Goal: Use online tool/utility: Utilize a website feature to perform a specific function

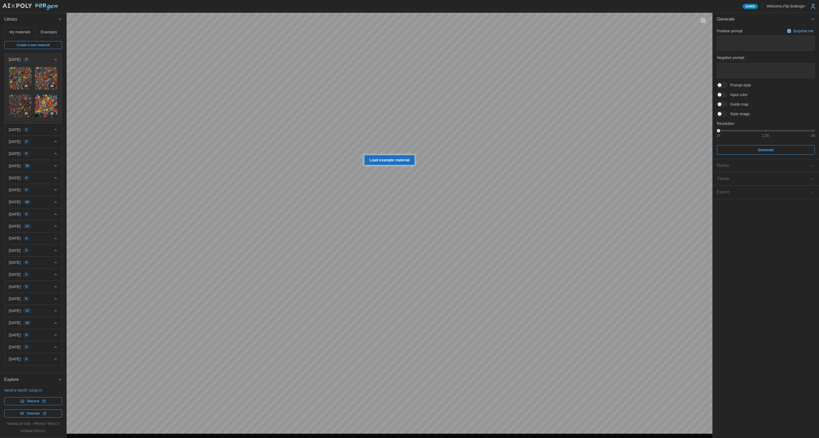
drag, startPoint x: 723, startPoint y: 114, endPoint x: 729, endPoint y: 118, distance: 6.4
click at [728, 117] on div "Positive prompt Surprise me Negative prompt Prompt style Input color Guide map …" at bounding box center [766, 90] width 98 height 127
drag, startPoint x: 720, startPoint y: 113, endPoint x: 718, endPoint y: 116, distance: 3.6
click at [721, 115] on div at bounding box center [722, 113] width 10 height 5
click at [712, 124] on div "Positive prompt Surprise me Negative prompt Prompt style Input color Guide map …" at bounding box center [765, 119] width 106 height 187
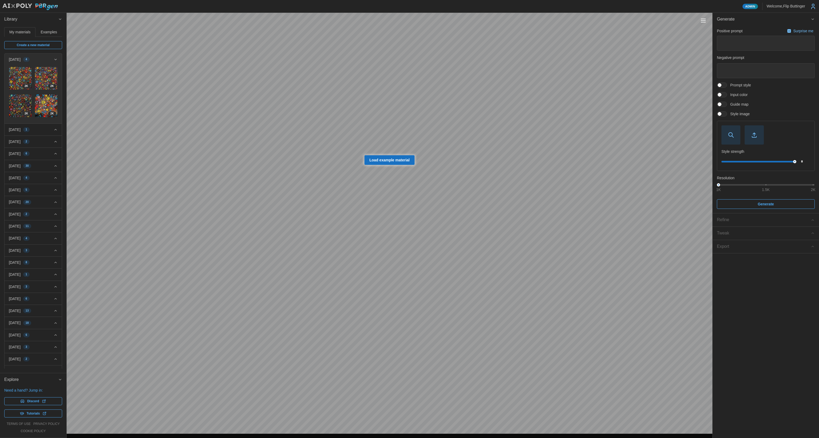
drag, startPoint x: 712, startPoint y: 125, endPoint x: 712, endPoint y: 141, distance: 15.7
click at [712, 136] on aside "Generate Positive prompt Surprise me Negative prompt Prompt style Input color G…" at bounding box center [765, 225] width 107 height 425
drag, startPoint x: 713, startPoint y: 131, endPoint x: 736, endPoint y: 134, distance: 23.6
click at [731, 134] on div "Positive prompt Surprise me Negative prompt Prompt style Input color Guide map …" at bounding box center [765, 119] width 106 height 187
click at [749, 131] on span "button" at bounding box center [754, 135] width 18 height 18
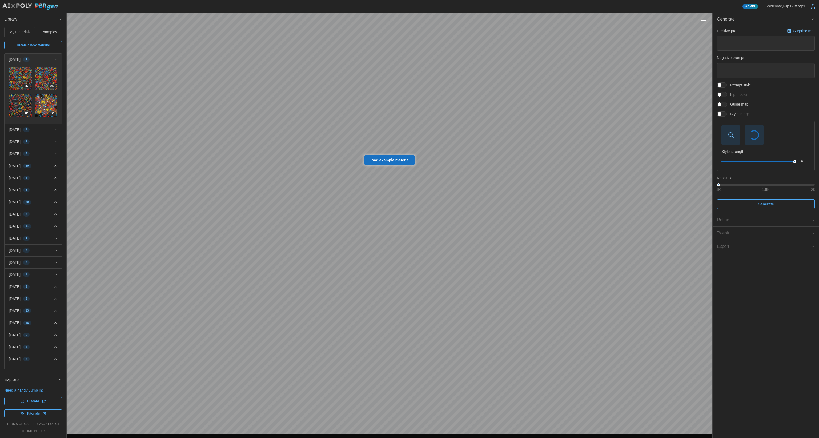
click at [719, 104] on span at bounding box center [720, 104] width 4 height 4
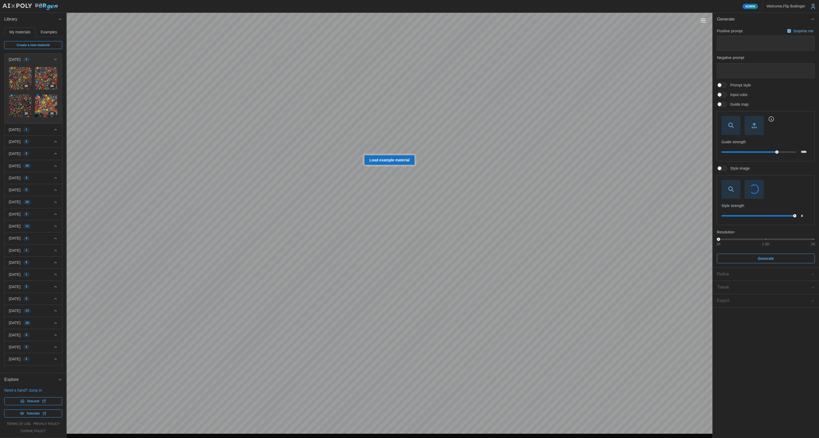
click at [730, 126] on icon "button" at bounding box center [731, 125] width 6 height 6
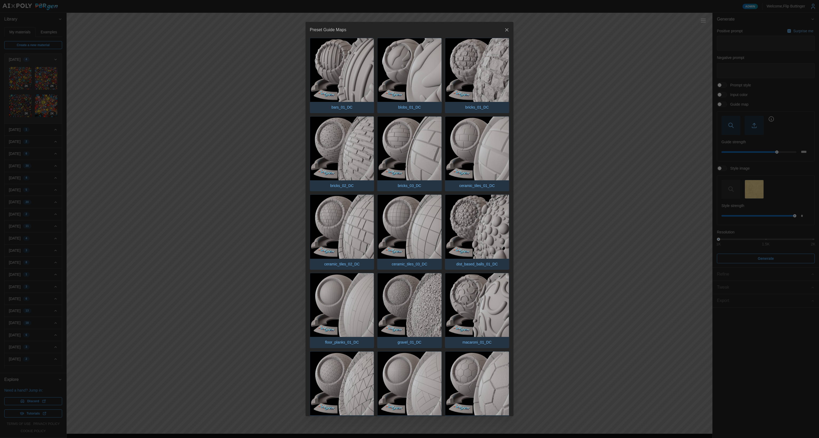
drag, startPoint x: 503, startPoint y: 29, endPoint x: 668, endPoint y: 98, distance: 179.2
click at [726, 437] on div "Preset Guide Maps bars_01_DC blobs_01_DC bricks_01_DC bricks_02_DC bricks_03_DC…" at bounding box center [409, 438] width 819 height 0
drag, startPoint x: 502, startPoint y: 29, endPoint x: 513, endPoint y: 35, distance: 12.4
click at [504, 30] on icon "button" at bounding box center [506, 29] width 5 height 5
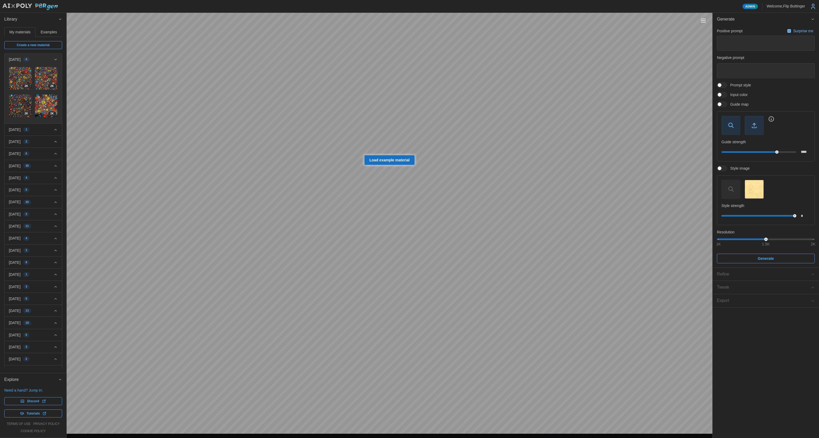
drag, startPoint x: 721, startPoint y: 239, endPoint x: 817, endPoint y: 236, distance: 96.0
click at [818, 235] on div "Positive prompt Surprise me Negative prompt Prompt style Input color Guide map …" at bounding box center [765, 146] width 106 height 241
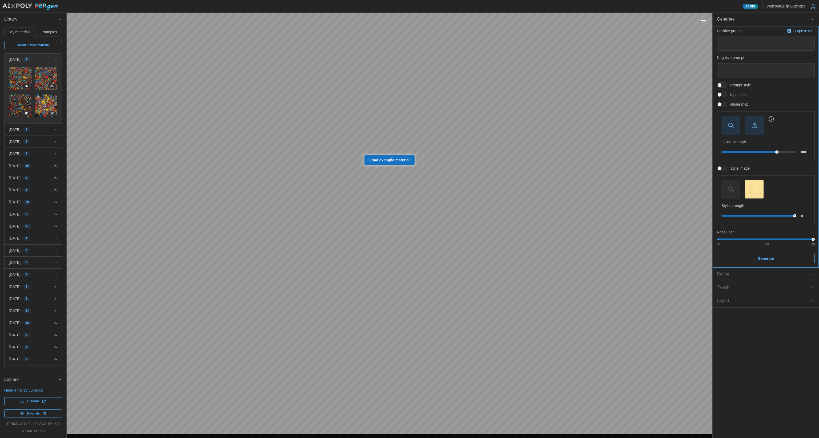
click at [765, 256] on span "Generate" at bounding box center [765, 258] width 16 height 9
click at [730, 126] on icon "button" at bounding box center [731, 125] width 6 height 6
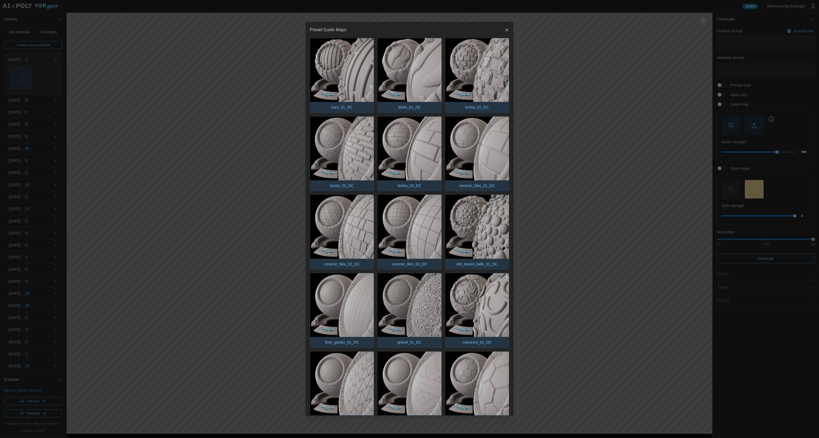
click at [357, 75] on img "button" at bounding box center [342, 70] width 64 height 64
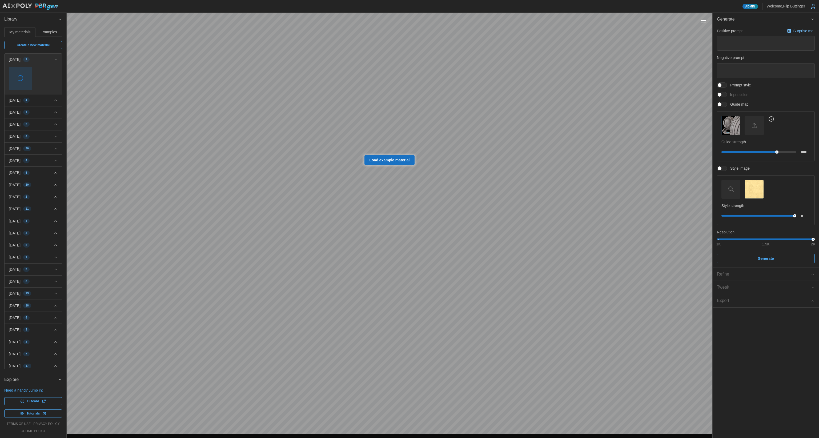
click at [366, 164] on div "Load example material" at bounding box center [390, 223] width 646 height 421
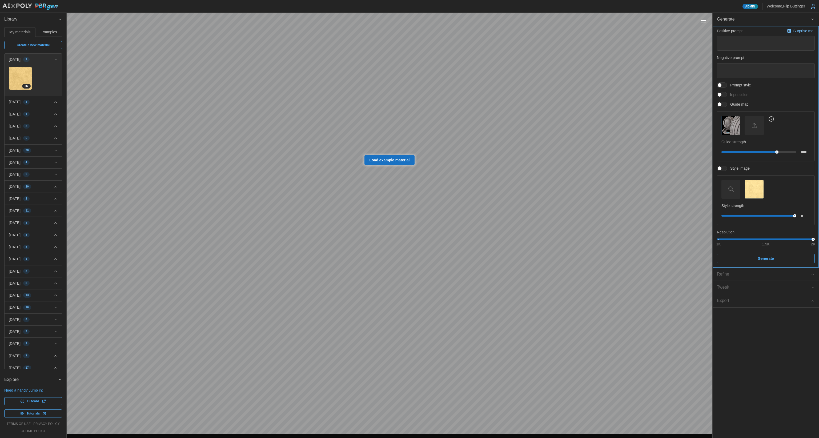
click at [765, 258] on span "Generate" at bounding box center [765, 258] width 16 height 9
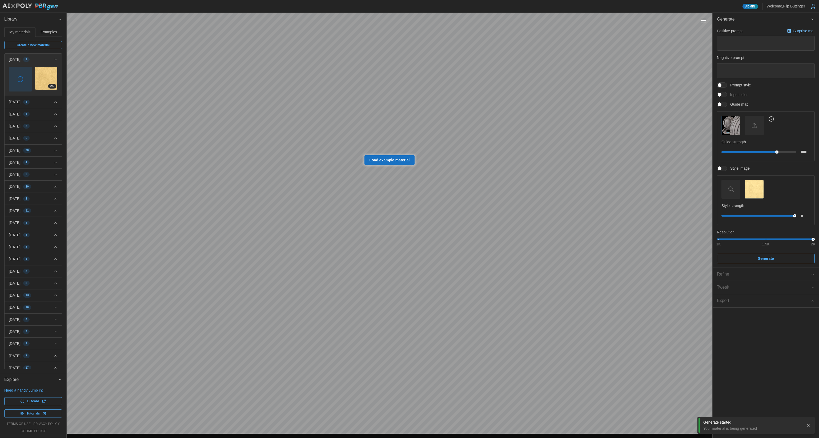
click at [15, 78] on span "button" at bounding box center [20, 79] width 23 height 24
click at [42, 76] on img at bounding box center [46, 78] width 23 height 23
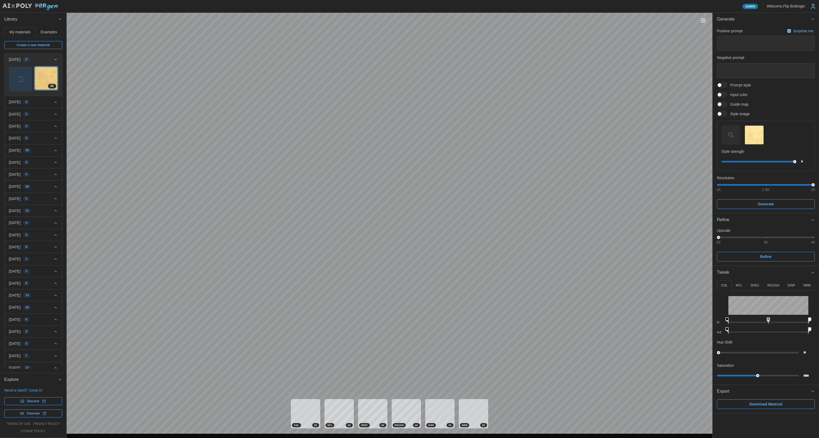
click at [739, 284] on p "MTL" at bounding box center [739, 285] width 6 height 5
drag, startPoint x: 730, startPoint y: 328, endPoint x: 819, endPoint y: 329, distance: 89.0
click at [819, 329] on div "COL MTL SPEC ROUGH DISP NRM in out Hue Shift ** Saturation **** in out in out i…" at bounding box center [765, 308] width 106 height 59
click at [664, 312] on div "Admin Welcome, Flip Buttinger Library My materials Examples Create a new materi…" at bounding box center [409, 219] width 819 height 438
drag, startPoint x: 731, startPoint y: 329, endPoint x: 819, endPoint y: 324, distance: 87.3
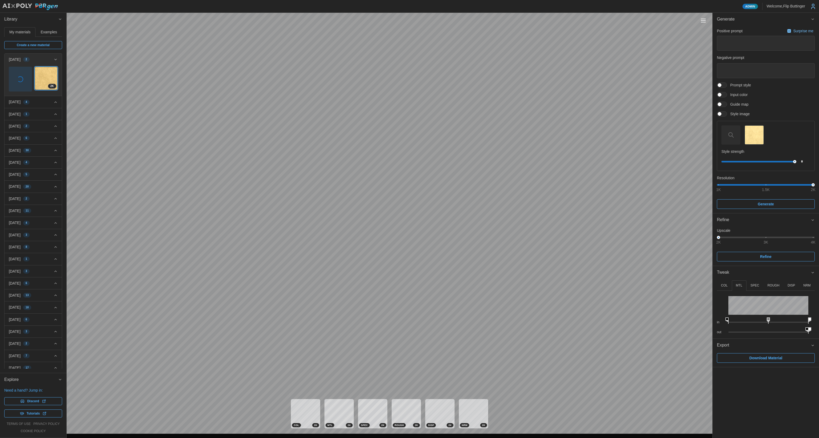
click at [819, 329] on div "COL MTL SPEC ROUGH DISP NRM in out Hue Shift ** Saturation **** in out in out i…" at bounding box center [765, 308] width 106 height 59
click at [773, 286] on p "ROUGH" at bounding box center [773, 285] width 12 height 5
drag, startPoint x: 772, startPoint y: 329, endPoint x: 734, endPoint y: 326, distance: 38.2
click at [734, 326] on div "out" at bounding box center [766, 329] width 98 height 10
drag, startPoint x: 726, startPoint y: 319, endPoint x: 755, endPoint y: 318, distance: 28.8
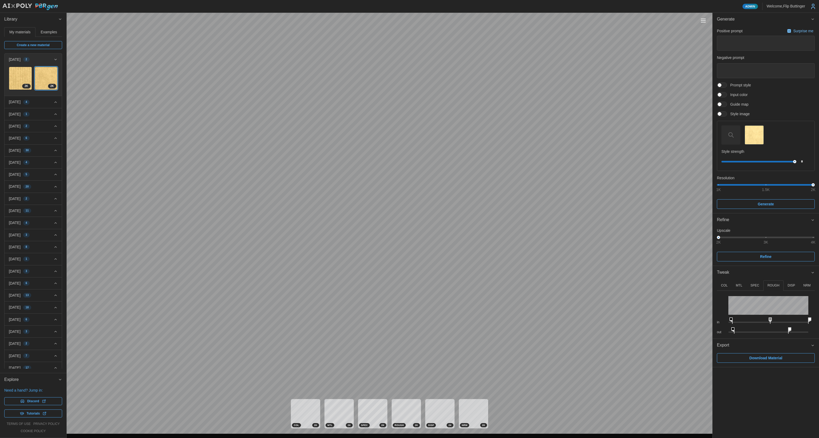
click at [732, 319] on icon at bounding box center [730, 320] width 3 height 6
drag, startPoint x: 808, startPoint y: 321, endPoint x: 761, endPoint y: 319, distance: 47.2
click at [761, 319] on icon at bounding box center [762, 320] width 3 height 6
click at [17, 80] on img at bounding box center [20, 78] width 23 height 23
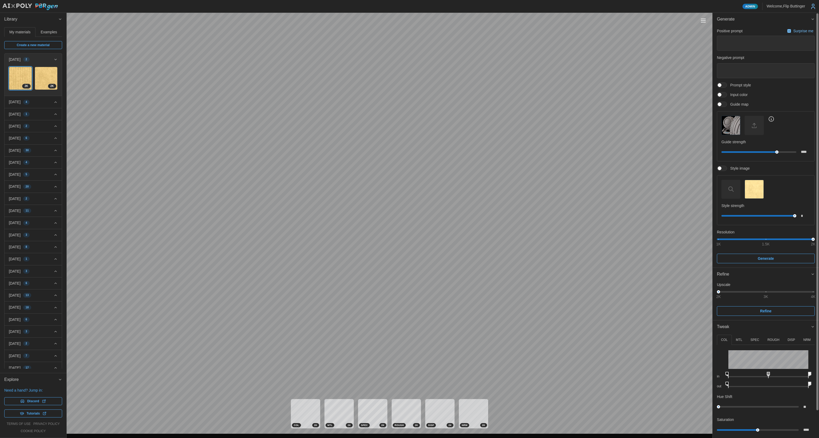
click at [739, 341] on p "MTL" at bounding box center [739, 339] width 6 height 5
drag, startPoint x: 739, startPoint y: 383, endPoint x: 816, endPoint y: 379, distance: 77.7
click at [818, 379] on div "COL MTL SPEC ROUGH DISP NRM in out Hue Shift ** Saturation **** in out in out i…" at bounding box center [765, 362] width 106 height 59
drag, startPoint x: 727, startPoint y: 373, endPoint x: 772, endPoint y: 370, distance: 44.9
click at [774, 370] on div "in" at bounding box center [766, 374] width 98 height 10
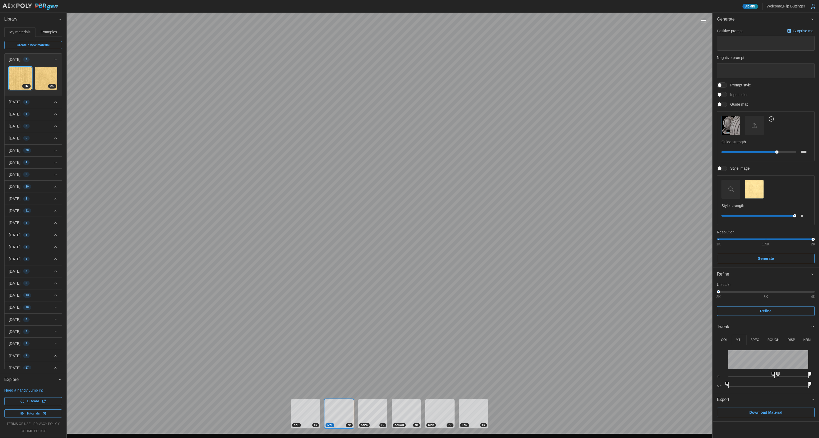
drag, startPoint x: 791, startPoint y: 372, endPoint x: 777, endPoint y: 369, distance: 14.0
click at [777, 369] on div "in" at bounding box center [766, 374] width 98 height 10
drag, startPoint x: 773, startPoint y: 372, endPoint x: 758, endPoint y: 372, distance: 15.2
click at [758, 372] on icon at bounding box center [756, 375] width 3 height 6
drag, startPoint x: 764, startPoint y: 373, endPoint x: 785, endPoint y: 373, distance: 20.8
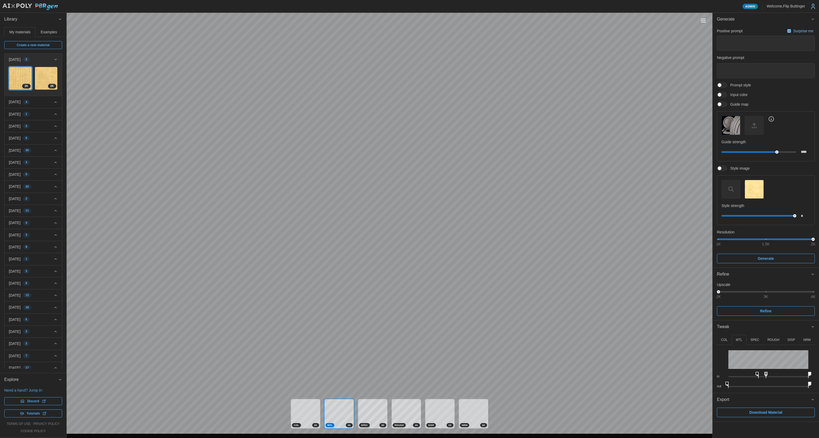
click at [765, 372] on rect at bounding box center [766, 373] width 2 height 2
drag, startPoint x: 808, startPoint y: 373, endPoint x: 787, endPoint y: 370, distance: 21.0
click at [787, 370] on div "in" at bounding box center [766, 374] width 98 height 10
click at [738, 318] on div "Upscale 2K 3K 4K Refine" at bounding box center [765, 299] width 106 height 39
click at [767, 339] on p "ROUGH" at bounding box center [773, 339] width 12 height 5
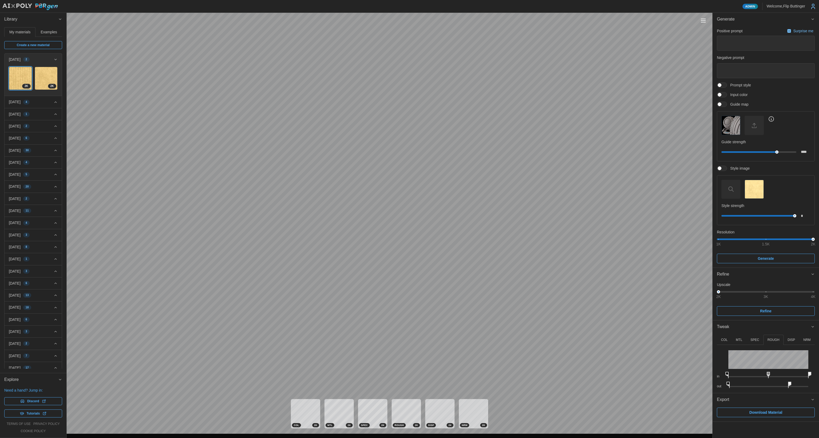
click at [700, 381] on div "Admin Welcome, Flip Buttinger Library My materials Examples Create a new materi…" at bounding box center [409, 219] width 819 height 438
drag, startPoint x: 791, startPoint y: 382, endPoint x: 788, endPoint y: 383, distance: 3.1
click at [788, 383] on div "out" at bounding box center [766, 383] width 98 height 10
drag, startPoint x: 788, startPoint y: 383, endPoint x: 771, endPoint y: 381, distance: 17.0
click at [773, 381] on icon at bounding box center [774, 384] width 3 height 6
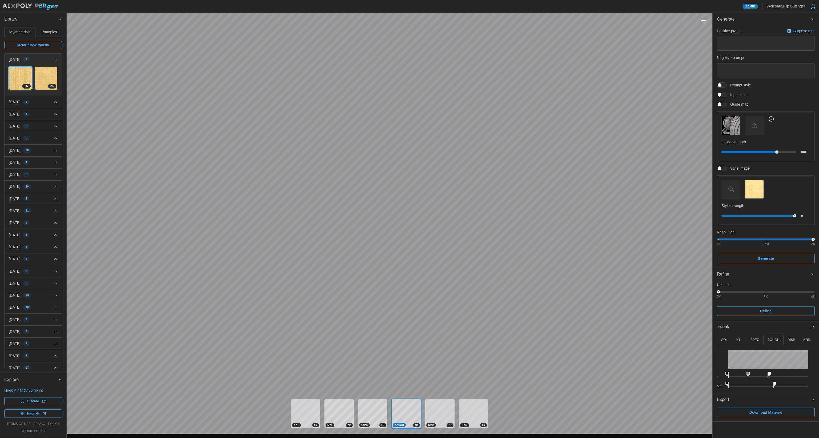
drag, startPoint x: 809, startPoint y: 374, endPoint x: 769, endPoint y: 373, distance: 39.7
click at [769, 373] on icon at bounding box center [768, 375] width 3 height 6
drag, startPoint x: 749, startPoint y: 374, endPoint x: 718, endPoint y: 376, distance: 31.0
click at [756, 374] on icon at bounding box center [755, 375] width 3 height 6
drag, startPoint x: 805, startPoint y: 339, endPoint x: 803, endPoint y: 344, distance: 4.7
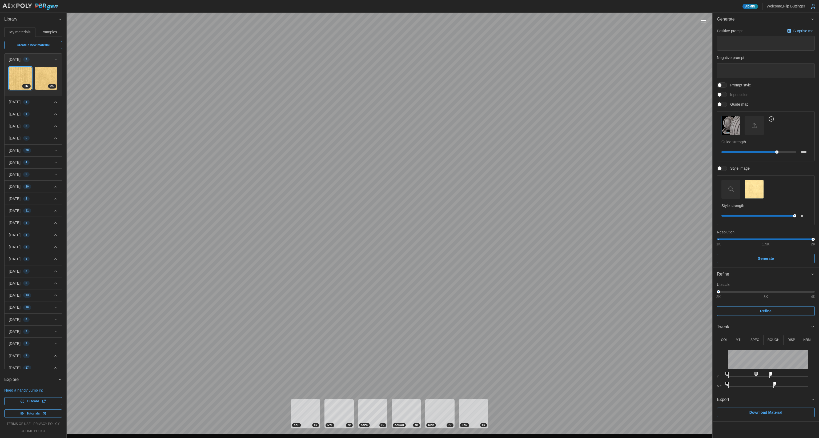
click at [804, 339] on p "NRM" at bounding box center [806, 339] width 7 height 5
type input "****"
drag, startPoint x: 757, startPoint y: 362, endPoint x: 734, endPoint y: 350, distance: 26.3
click at [734, 350] on div "Normal Map Scale ****" at bounding box center [766, 359] width 98 height 18
click at [792, 339] on p "DISP" at bounding box center [790, 339] width 7 height 5
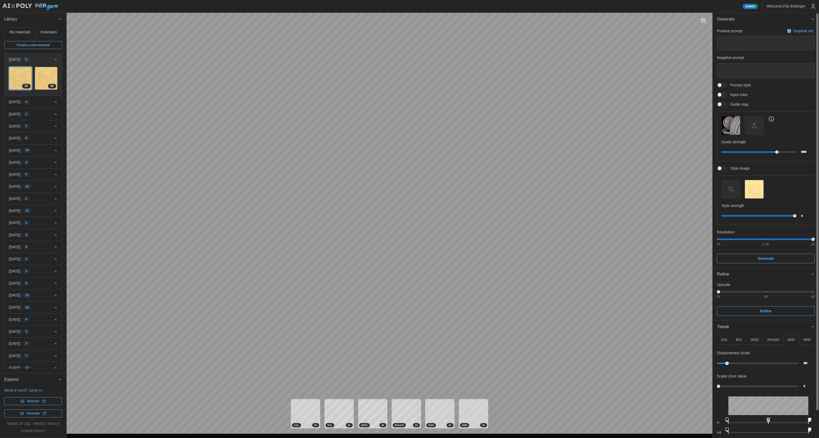
type input "***"
drag, startPoint x: 721, startPoint y: 363, endPoint x: 728, endPoint y: 362, distance: 7.1
click at [728, 362] on div at bounding box center [727, 362] width 3 height 3
click at [724, 339] on p "COL" at bounding box center [724, 339] width 7 height 5
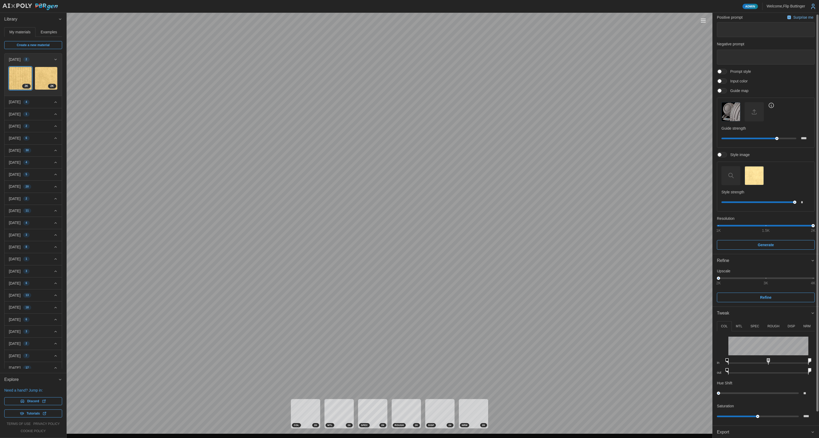
scroll to position [29, 0]
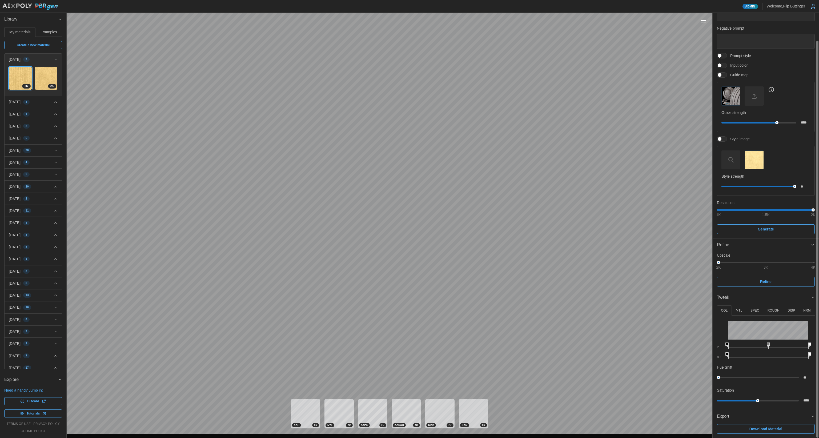
click at [816, 370] on div at bounding box center [817, 239] width 2 height 396
drag, startPoint x: 755, startPoint y: 399, endPoint x: 741, endPoint y: 396, distance: 14.3
click at [751, 398] on div at bounding box center [750, 399] width 3 height 3
type input "***"
type input "**"
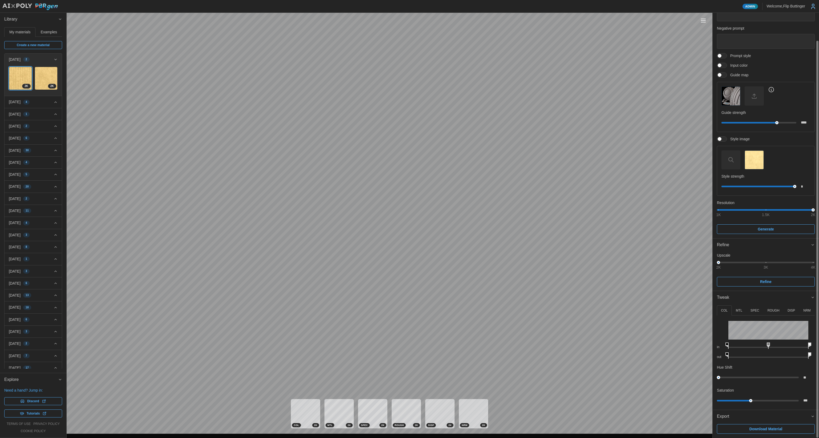
click at [665, 372] on div "Admin Welcome, Flip Buttinger Library My materials Examples Create a new materi…" at bounding box center [409, 219] width 819 height 438
drag, startPoint x: 747, startPoint y: 399, endPoint x: 700, endPoint y: 397, distance: 47.5
click at [698, 397] on div "Admin Welcome, Flip Buttinger Library My materials Examples Create a new materi…" at bounding box center [409, 219] width 819 height 438
click at [719, 400] on div at bounding box center [718, 400] width 3 height 3
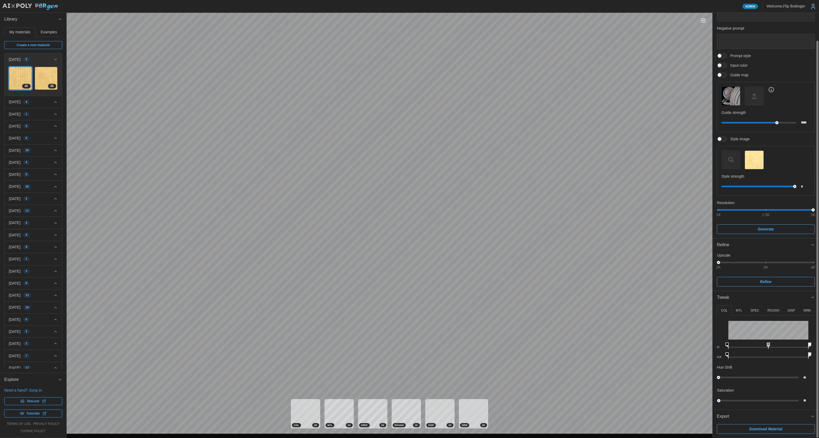
type input "****"
click at [700, 21] on button "Toggle viewport controls" at bounding box center [702, 20] width 7 height 7
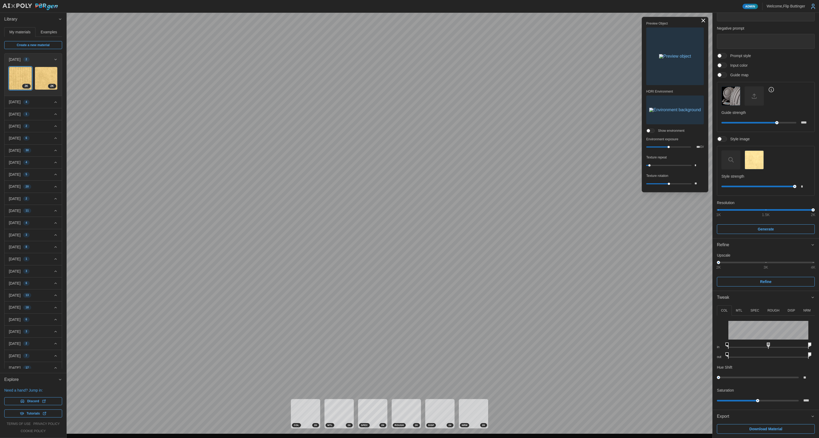
click at [673, 64] on span "button" at bounding box center [674, 56] width 57 height 57
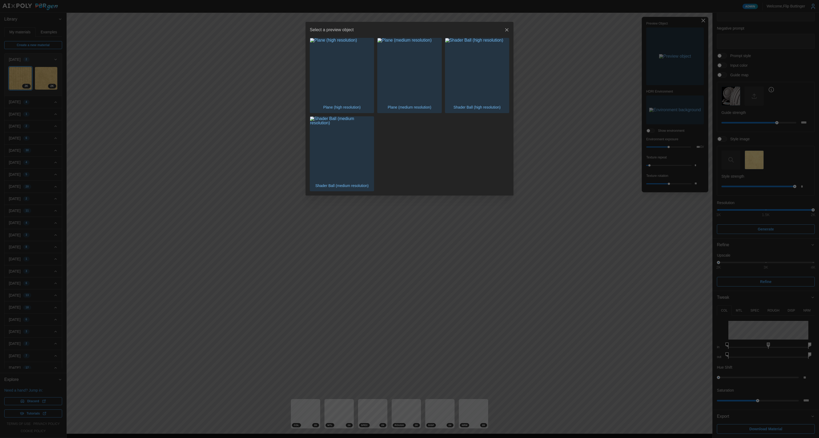
click at [352, 86] on img "button" at bounding box center [342, 70] width 64 height 64
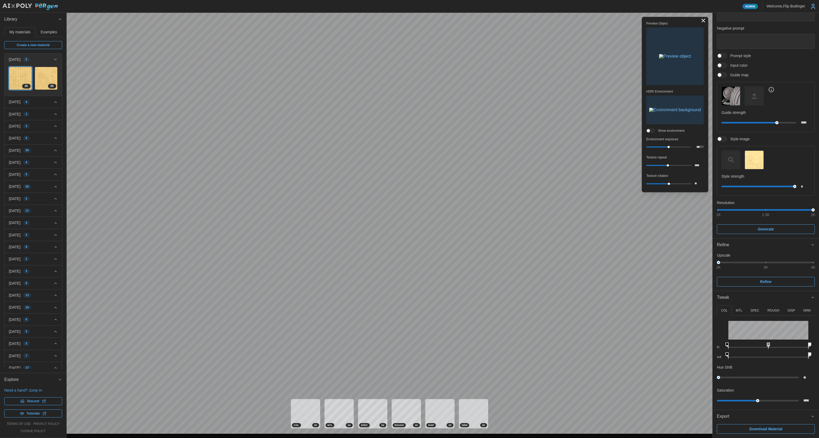
drag, startPoint x: 649, startPoint y: 166, endPoint x: 650, endPoint y: 173, distance: 6.4
click at [667, 167] on div "****" at bounding box center [675, 165] width 58 height 8
drag, startPoint x: 668, startPoint y: 164, endPoint x: 668, endPoint y: 160, distance: 4.3
click at [669, 158] on div "Preview Object HDRI Environment Show environment Environment exposure *** EV Te…" at bounding box center [675, 104] width 58 height 166
click at [669, 165] on div at bounding box center [669, 165] width 2 height 2
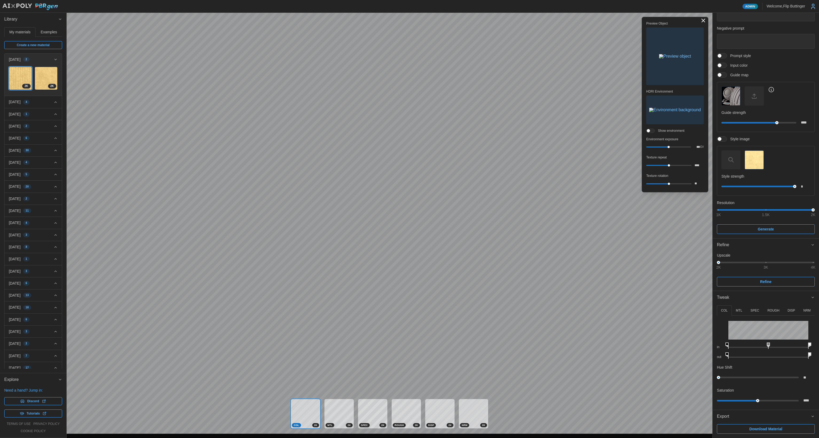
click at [668, 165] on div at bounding box center [669, 165] width 2 height 2
type input "*"
click at [673, 58] on img "button" at bounding box center [675, 56] width 32 height 4
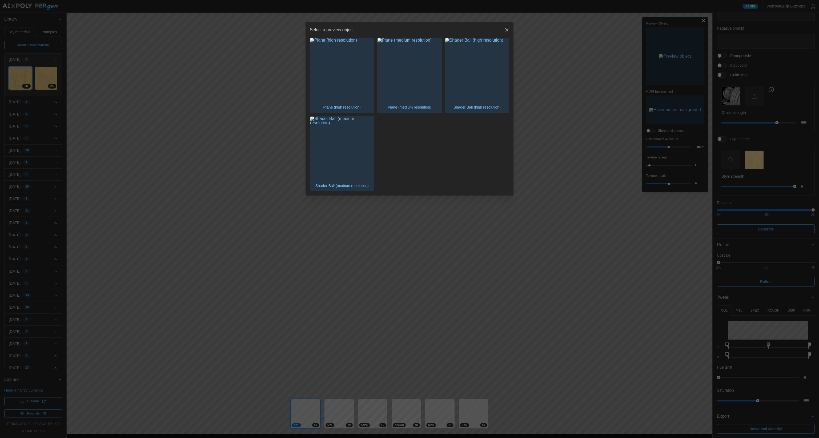
click at [474, 84] on img "button" at bounding box center [477, 70] width 64 height 64
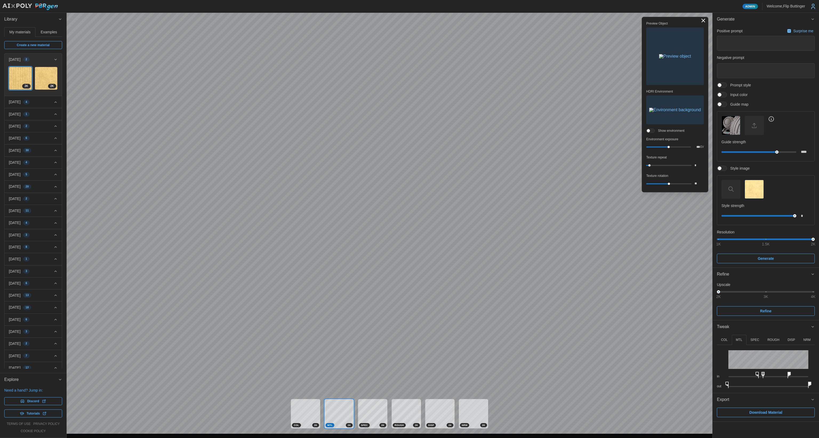
scroll to position [0, 0]
drag, startPoint x: 788, startPoint y: 373, endPoint x: 795, endPoint y: 374, distance: 6.7
click at [795, 374] on icon at bounding box center [795, 375] width 3 height 6
drag, startPoint x: 764, startPoint y: 375, endPoint x: 768, endPoint y: 374, distance: 4.0
click at [768, 374] on icon at bounding box center [768, 375] width 3 height 6
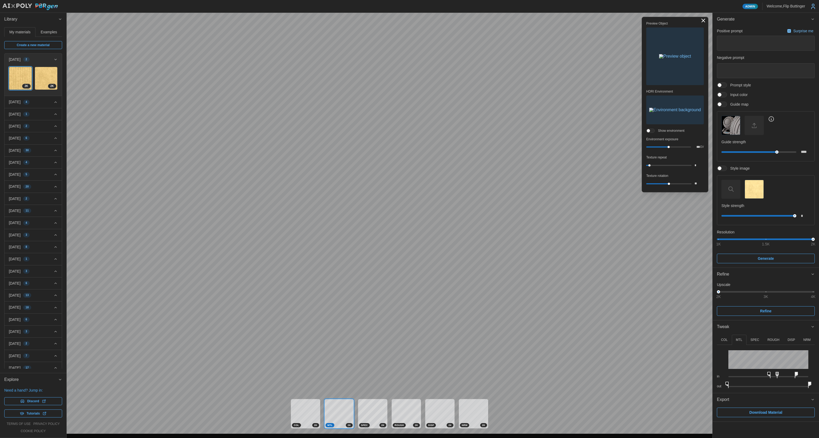
drag, startPoint x: 757, startPoint y: 374, endPoint x: 761, endPoint y: 373, distance: 4.1
click at [769, 373] on icon at bounding box center [768, 375] width 3 height 6
click at [759, 190] on img "button" at bounding box center [754, 189] width 18 height 18
click at [721, 169] on span at bounding box center [720, 168] width 4 height 4
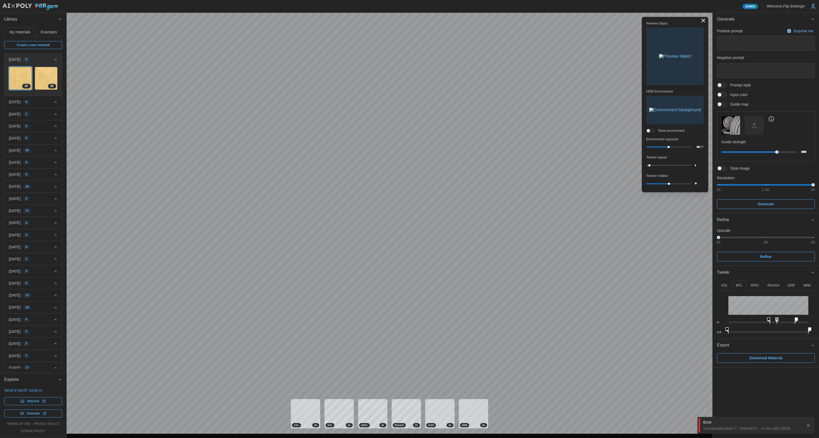
click at [723, 168] on span at bounding box center [724, 168] width 6 height 5
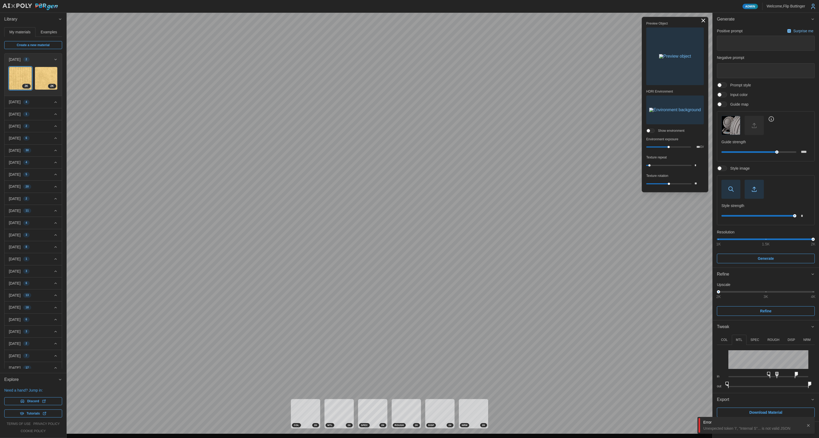
click at [752, 190] on icon "button" at bounding box center [754, 189] width 6 height 6
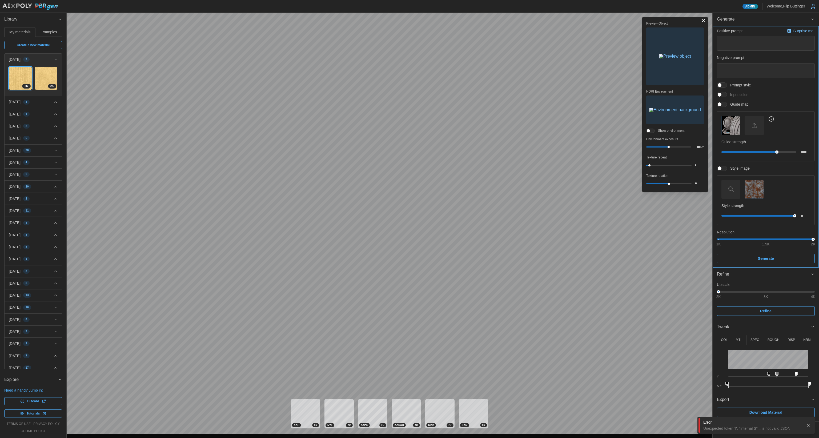
click at [747, 259] on span "Generate" at bounding box center [766, 258] width 88 height 9
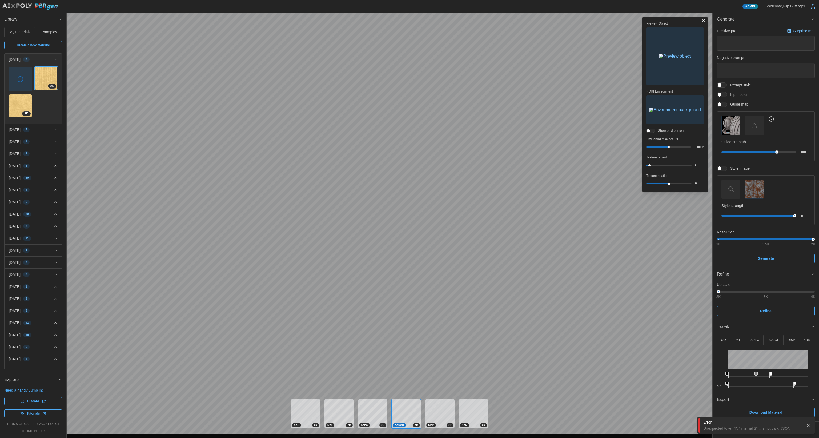
drag, startPoint x: 775, startPoint y: 383, endPoint x: 788, endPoint y: 383, distance: 13.3
click at [793, 383] on div "out" at bounding box center [766, 383] width 98 height 10
drag, startPoint x: 794, startPoint y: 384, endPoint x: 819, endPoint y: 384, distance: 24.8
click at [819, 385] on div "COL MTL SPEC ROUGH DISP NRM in out Hue Shift ** Saturation **** in out in out i…" at bounding box center [765, 362] width 106 height 59
drag, startPoint x: 756, startPoint y: 373, endPoint x: 739, endPoint y: 371, distance: 17.0
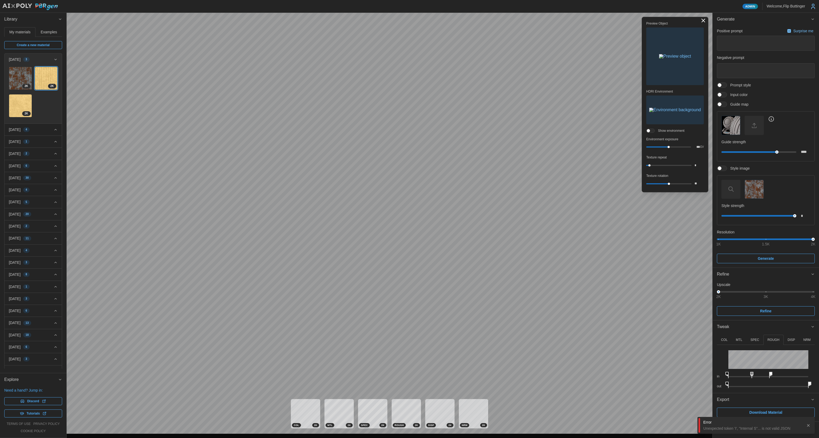
click at [751, 373] on rect at bounding box center [752, 373] width 2 height 2
drag, startPoint x: 727, startPoint y: 373, endPoint x: 734, endPoint y: 372, distance: 6.8
click at [737, 370] on div "in" at bounding box center [766, 374] width 98 height 10
drag, startPoint x: 775, startPoint y: 340, endPoint x: 769, endPoint y: 344, distance: 7.3
click at [775, 340] on p "ROUGH" at bounding box center [773, 339] width 12 height 5
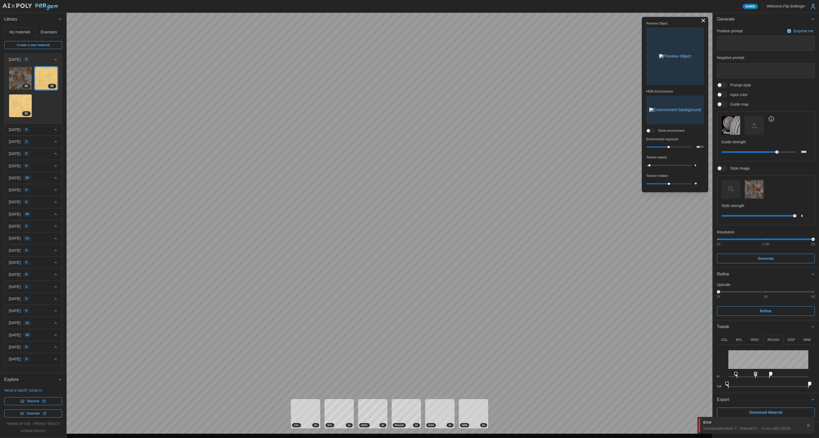
drag, startPoint x: 727, startPoint y: 382, endPoint x: 720, endPoint y: 373, distance: 11.3
click at [714, 370] on div "COL MTL SPEC ROUGH DISP NRM in out Hue Shift ** Saturation **** in out in out i…" at bounding box center [765, 362] width 106 height 59
click at [819, 382] on div "COL MTL SPEC ROUGH DISP NRM in out Hue Shift ** Saturation **** in out in out i…" at bounding box center [765, 362] width 106 height 59
click at [15, 75] on img at bounding box center [20, 78] width 23 height 23
click at [791, 339] on p "DISP" at bounding box center [790, 339] width 7 height 5
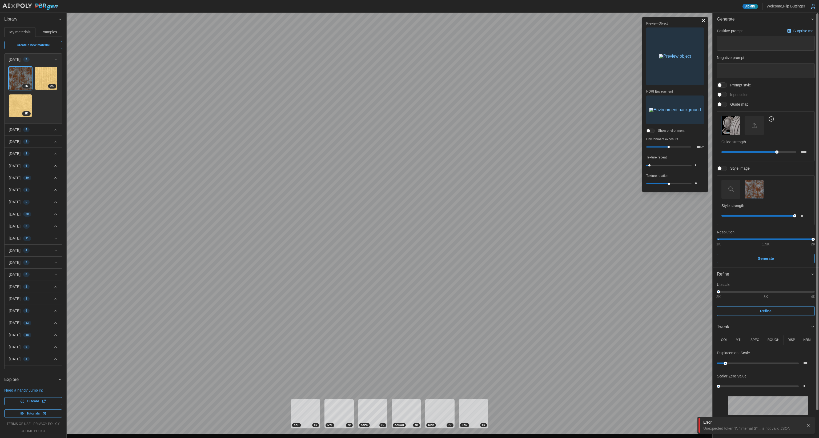
type input "***"
drag, startPoint x: 718, startPoint y: 361, endPoint x: 725, endPoint y: 364, distance: 7.5
click at [726, 362] on div at bounding box center [757, 362] width 79 height 3
click at [770, 340] on p "ROUGH" at bounding box center [773, 339] width 12 height 5
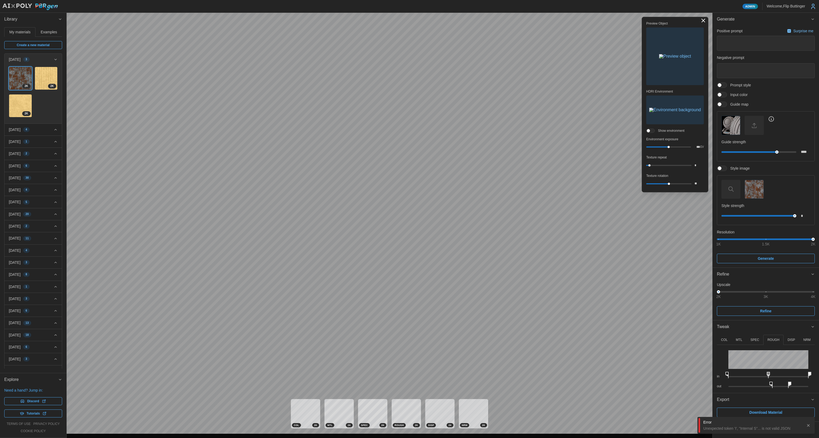
click at [736, 340] on p "MTL" at bounding box center [739, 339] width 6 height 5
drag, startPoint x: 730, startPoint y: 383, endPoint x: 739, endPoint y: 377, distance: 11.1
click at [819, 384] on div "COL MTL SPEC ROUGH DISP NRM in out Hue Shift ** Saturation **** in out in out i…" at bounding box center [765, 362] width 106 height 59
drag, startPoint x: 727, startPoint y: 374, endPoint x: 762, endPoint y: 370, distance: 34.6
click at [758, 369] on div "in" at bounding box center [766, 374] width 98 height 10
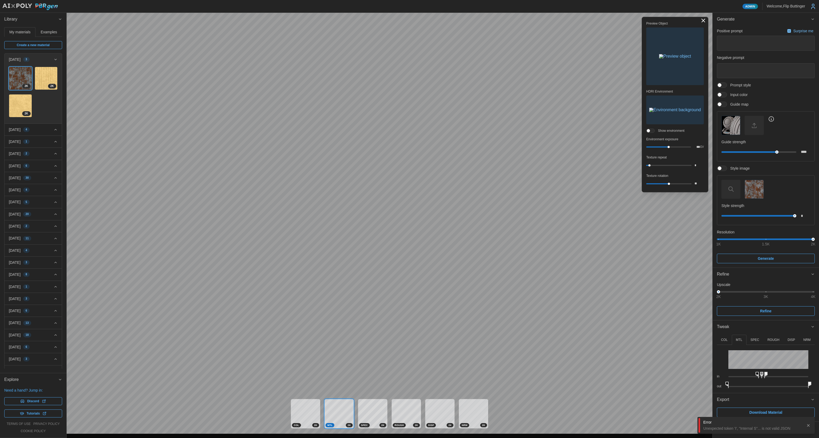
click at [764, 366] on div "in out" at bounding box center [766, 367] width 98 height 44
click at [775, 339] on p "ROUGH" at bounding box center [773, 339] width 12 height 5
drag, startPoint x: 731, startPoint y: 373, endPoint x: 768, endPoint y: 375, distance: 37.1
click at [756, 373] on icon at bounding box center [754, 375] width 3 height 6
click at [809, 374] on div "in" at bounding box center [766, 374] width 98 height 10
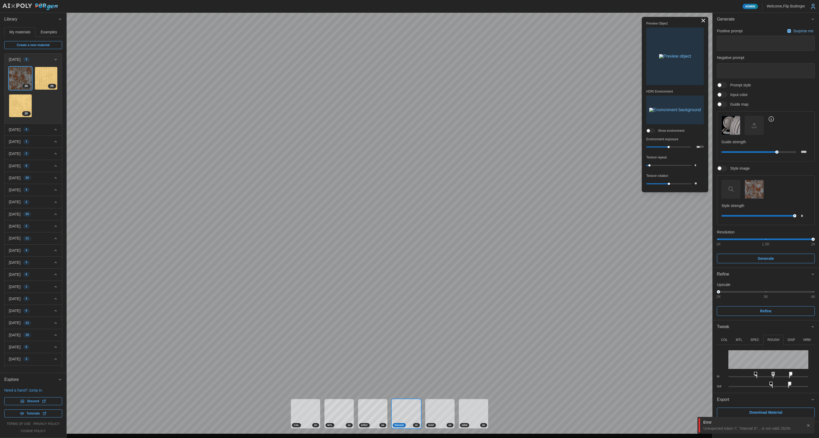
drag, startPoint x: 809, startPoint y: 374, endPoint x: 787, endPoint y: 371, distance: 22.6
click at [787, 370] on div "in" at bounding box center [766, 374] width 98 height 10
click at [703, 377] on div "Admin Welcome, Flip Buttinger Library My materials Examples Create a new materi…" at bounding box center [409, 219] width 819 height 438
drag, startPoint x: 726, startPoint y: 383, endPoint x: 756, endPoint y: 384, distance: 30.4
click at [743, 384] on icon at bounding box center [740, 384] width 3 height 6
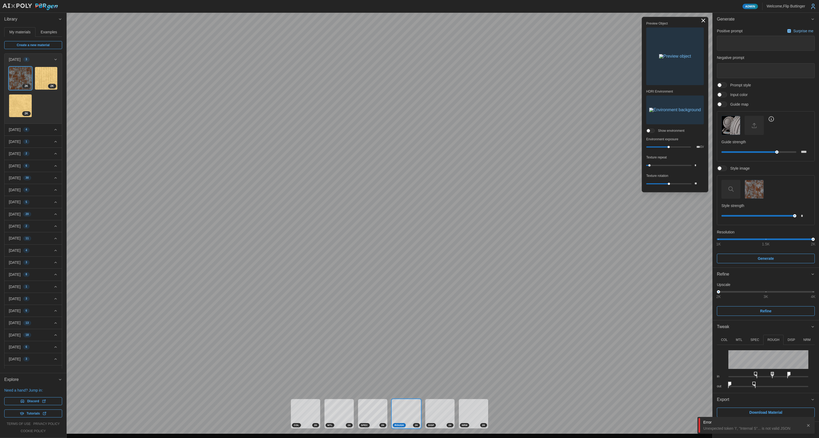
click at [686, 381] on div "Admin Welcome, Flip Buttinger Library My materials Examples Create a new materi…" at bounding box center [409, 219] width 819 height 438
drag, startPoint x: 754, startPoint y: 384, endPoint x: 770, endPoint y: 384, distance: 16.0
click at [769, 385] on icon at bounding box center [767, 384] width 3 height 6
click at [747, 390] on div "COL MTL SPEC ROUGH DISP NRM in out Hue Shift ** Saturation **** in out in out i…" at bounding box center [765, 362] width 106 height 59
click at [756, 384] on div "out" at bounding box center [766, 383] width 98 height 10
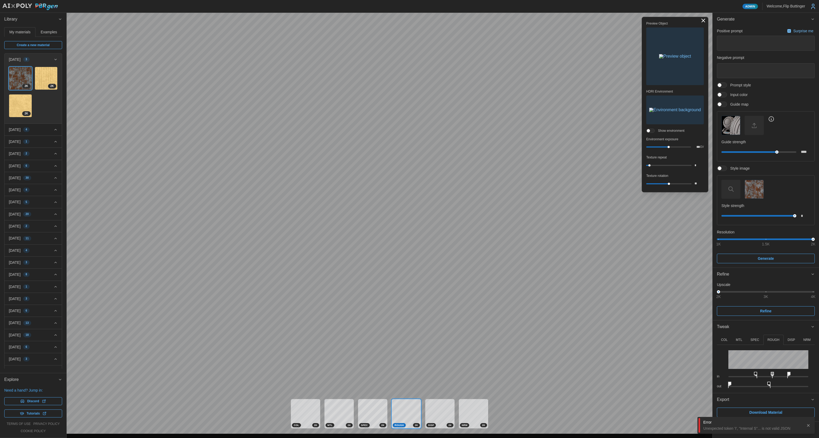
drag, startPoint x: 727, startPoint y: 382, endPoint x: 745, endPoint y: 384, distance: 18.0
click at [745, 384] on div "out" at bounding box center [766, 383] width 98 height 10
drag, startPoint x: 728, startPoint y: 383, endPoint x: 761, endPoint y: 385, distance: 33.1
click at [743, 385] on icon at bounding box center [741, 384] width 3 height 6
click at [708, 378] on div "Admin Welcome, Flip Buttinger Library My materials Examples Create a new materi…" at bounding box center [409, 219] width 819 height 438
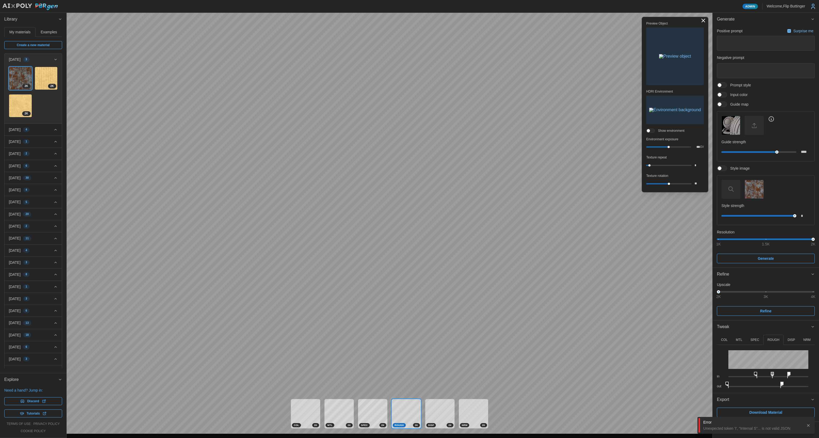
click at [780, 384] on icon at bounding box center [781, 384] width 3 height 6
click at [805, 339] on p "NRM" at bounding box center [806, 339] width 7 height 5
drag, startPoint x: 758, startPoint y: 362, endPoint x: 734, endPoint y: 356, distance: 24.7
click at [730, 351] on div "Normal Map Scale ****" at bounding box center [766, 359] width 98 height 18
click at [771, 339] on p "ROUGH" at bounding box center [773, 339] width 12 height 5
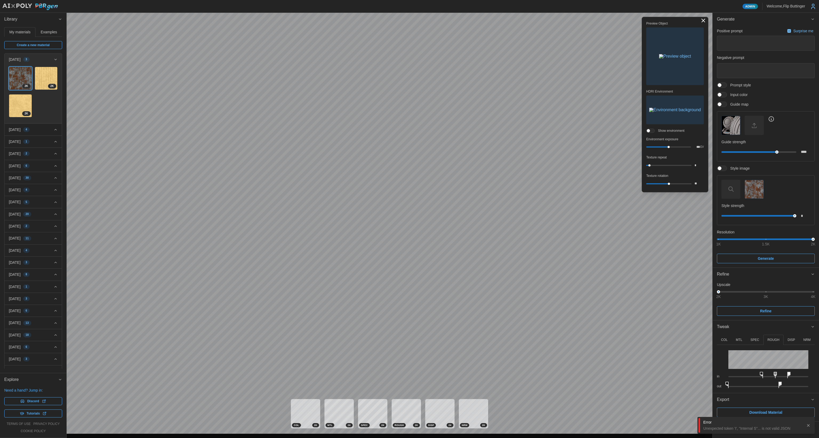
click at [763, 365] on div "in out" at bounding box center [766, 367] width 98 height 44
drag, startPoint x: 727, startPoint y: 382, endPoint x: 735, endPoint y: 381, distance: 7.8
click at [735, 381] on icon at bounding box center [733, 384] width 3 height 6
click at [807, 340] on p "NRM" at bounding box center [806, 339] width 7 height 5
type input "****"
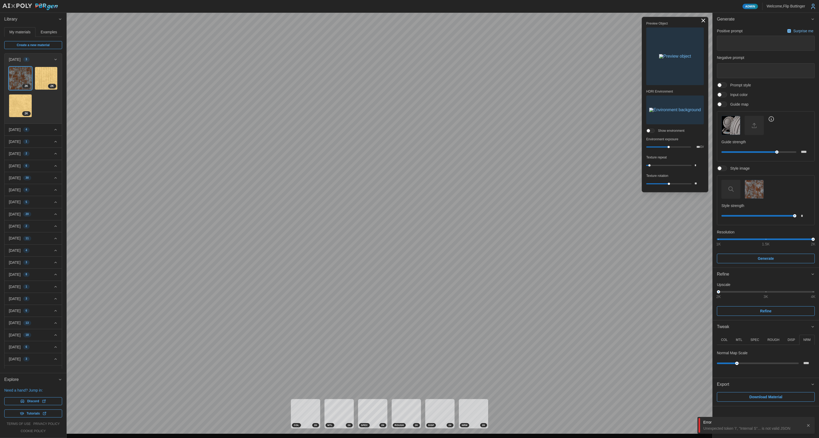
drag, startPoint x: 730, startPoint y: 363, endPoint x: 737, endPoint y: 359, distance: 7.8
click at [737, 359] on div "****" at bounding box center [766, 363] width 98 height 10
click at [766, 340] on button "ROUGH" at bounding box center [773, 340] width 20 height 10
drag, startPoint x: 735, startPoint y: 385, endPoint x: 739, endPoint y: 384, distance: 3.7
click at [739, 385] on div "out" at bounding box center [766, 383] width 98 height 10
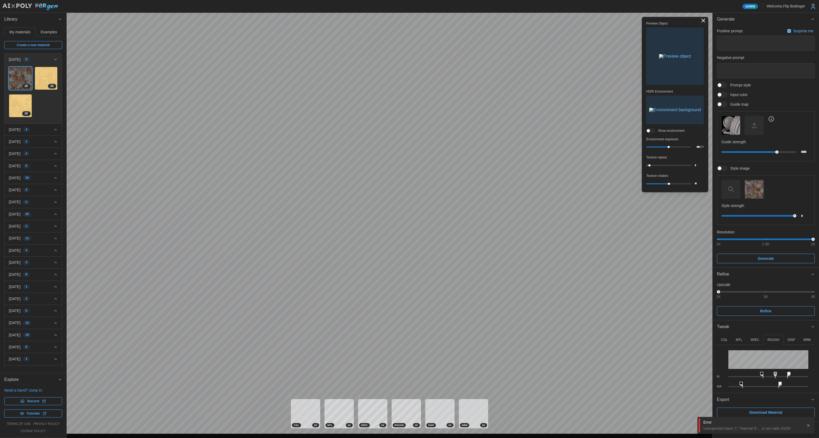
drag, startPoint x: 734, startPoint y: 384, endPoint x: 742, endPoint y: 385, distance: 8.0
click at [742, 385] on icon at bounding box center [740, 384] width 3 height 6
click at [808, 425] on icon "button" at bounding box center [808, 425] width 4 height 4
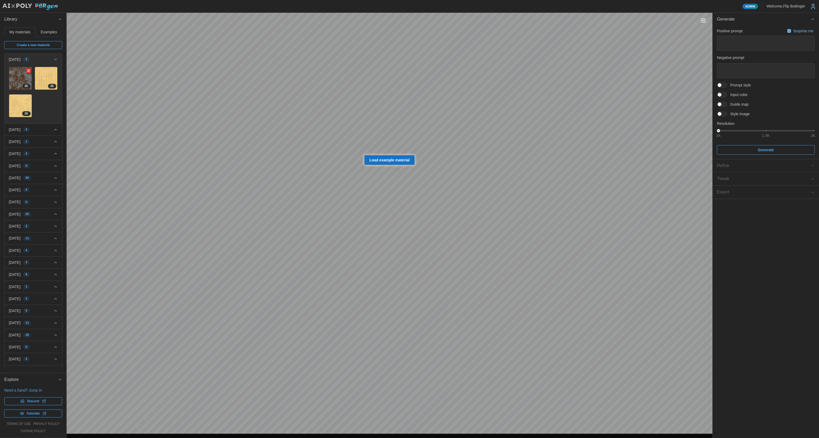
click at [19, 79] on img at bounding box center [20, 78] width 23 height 23
